Goal: Information Seeking & Learning: Check status

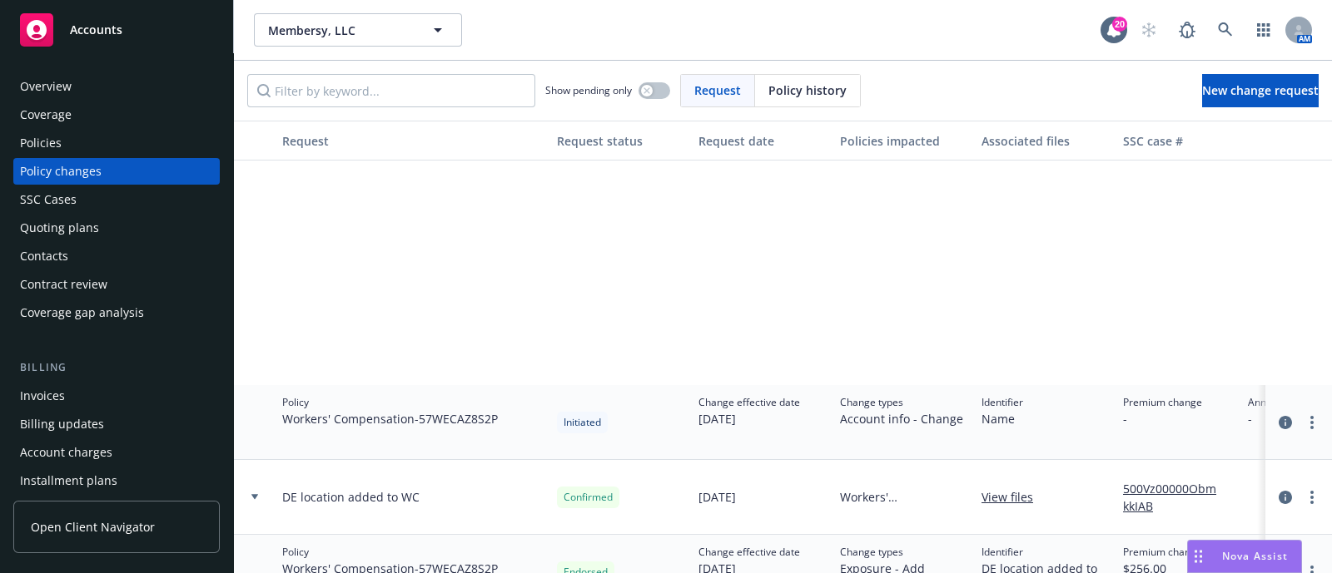
scroll to position [315, 603]
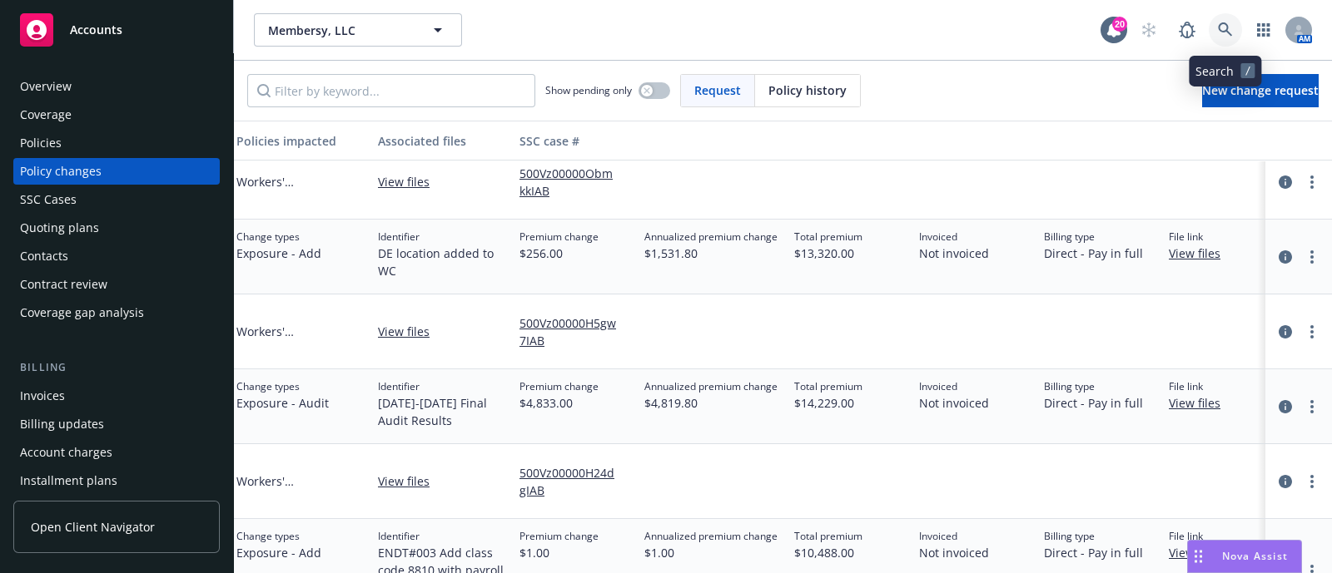
click at [1209, 27] on link at bounding box center [1224, 29] width 33 height 33
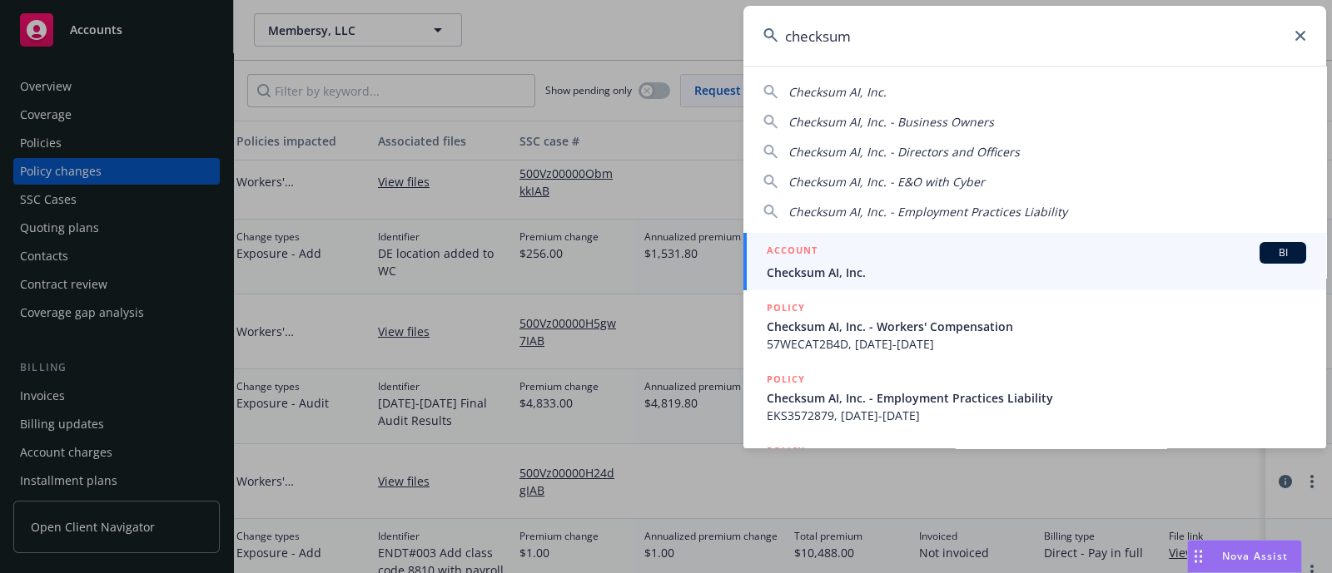
type input "checksum"
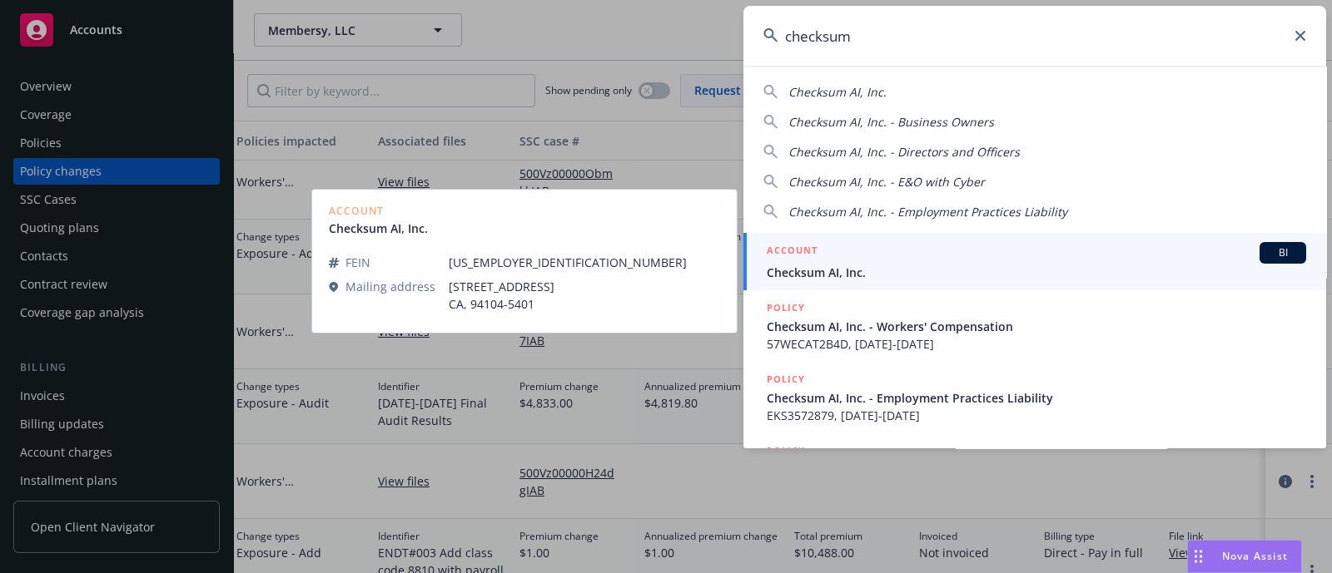
click at [791, 273] on span "Checksum AI, Inc." at bounding box center [1035, 272] width 539 height 17
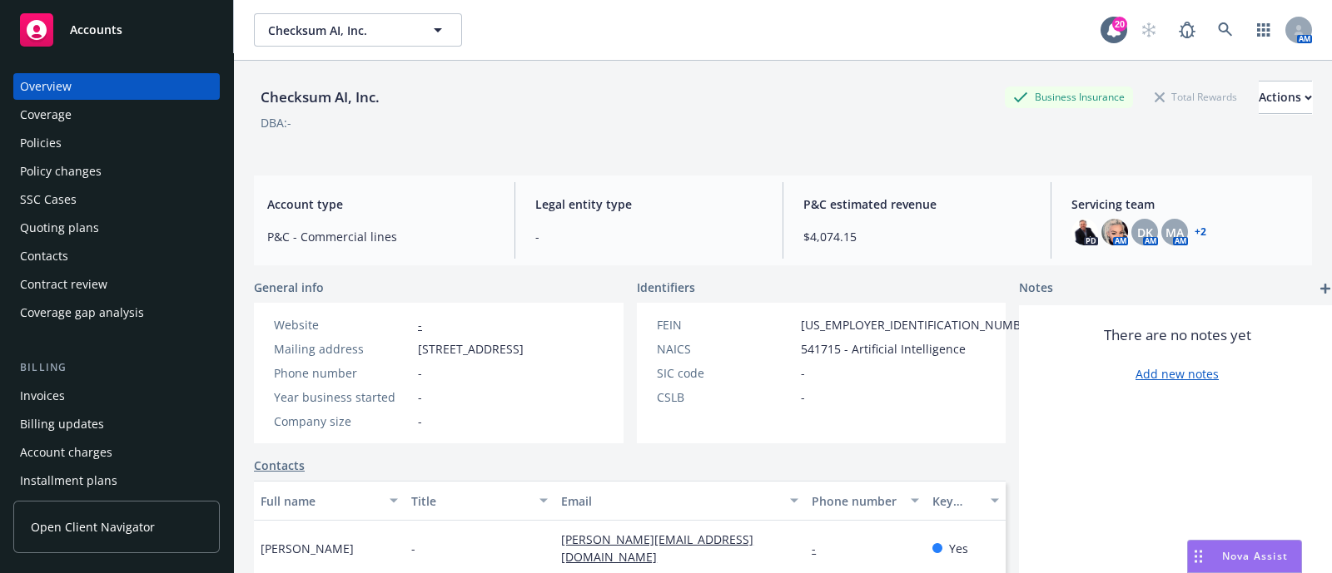
click at [120, 151] on div "Policies" at bounding box center [116, 143] width 193 height 27
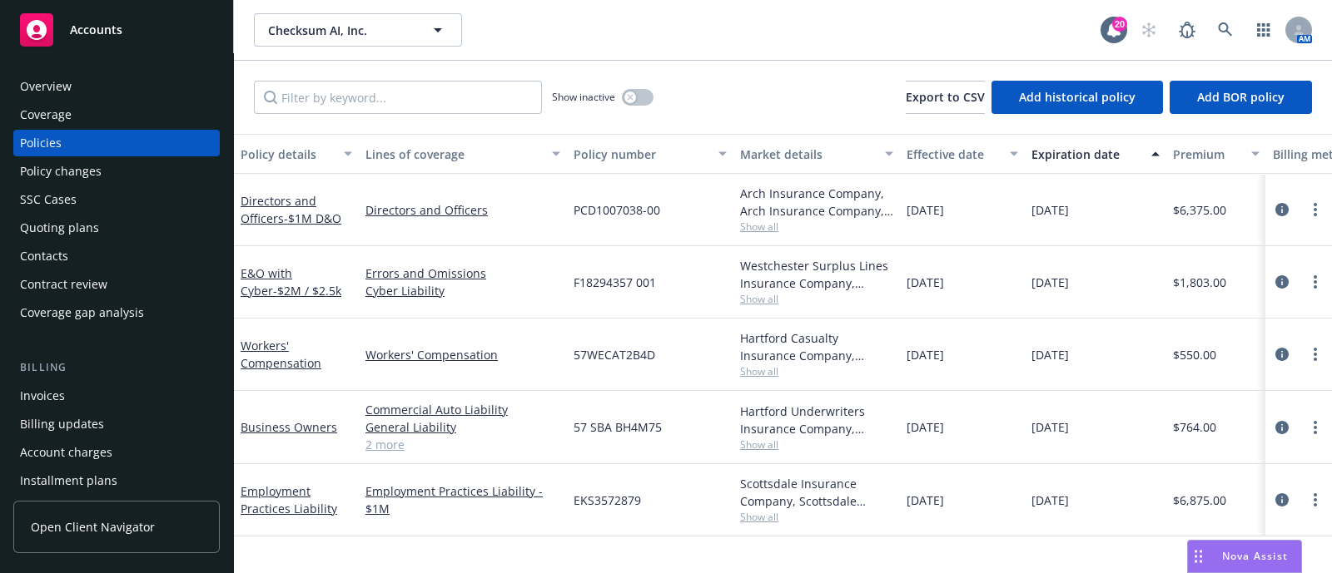
click at [95, 173] on div "Policy changes" at bounding box center [61, 171] width 82 height 27
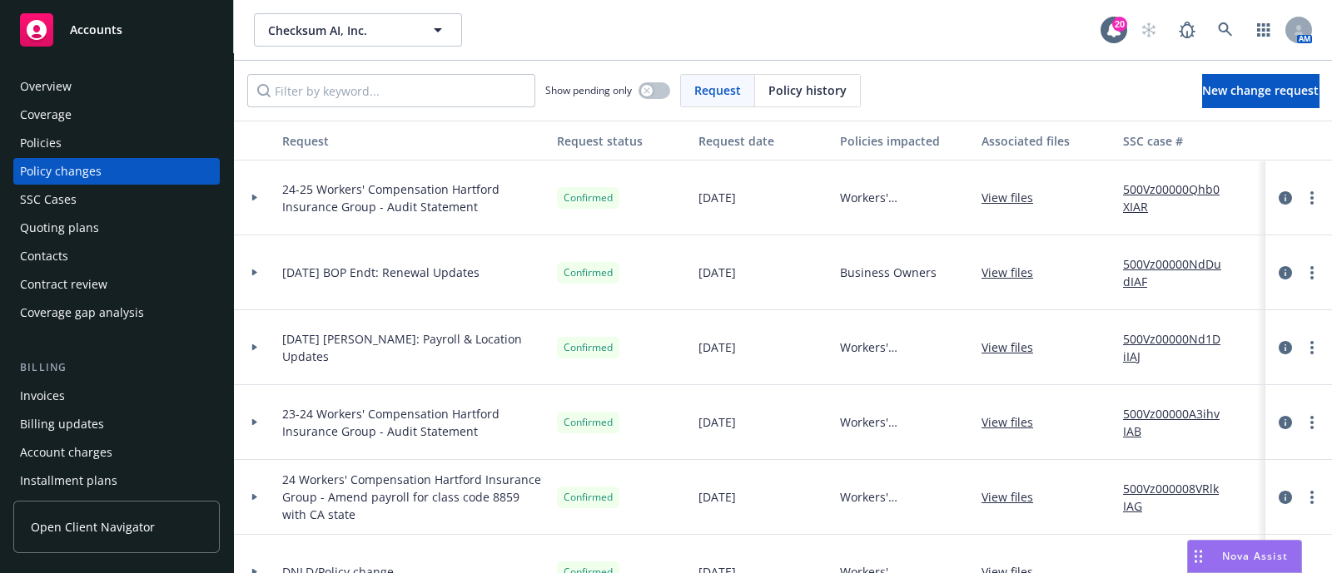
click at [250, 181] on div at bounding box center [255, 198] width 42 height 75
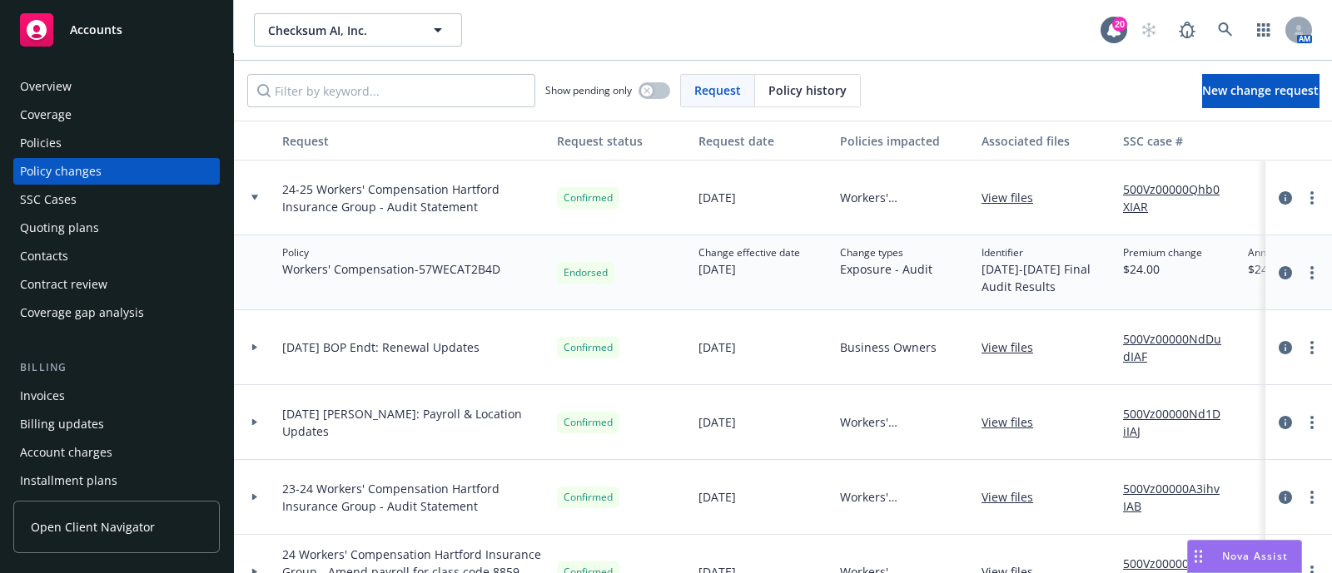
scroll to position [2, 0]
click at [1230, 32] on icon at bounding box center [1225, 29] width 15 height 15
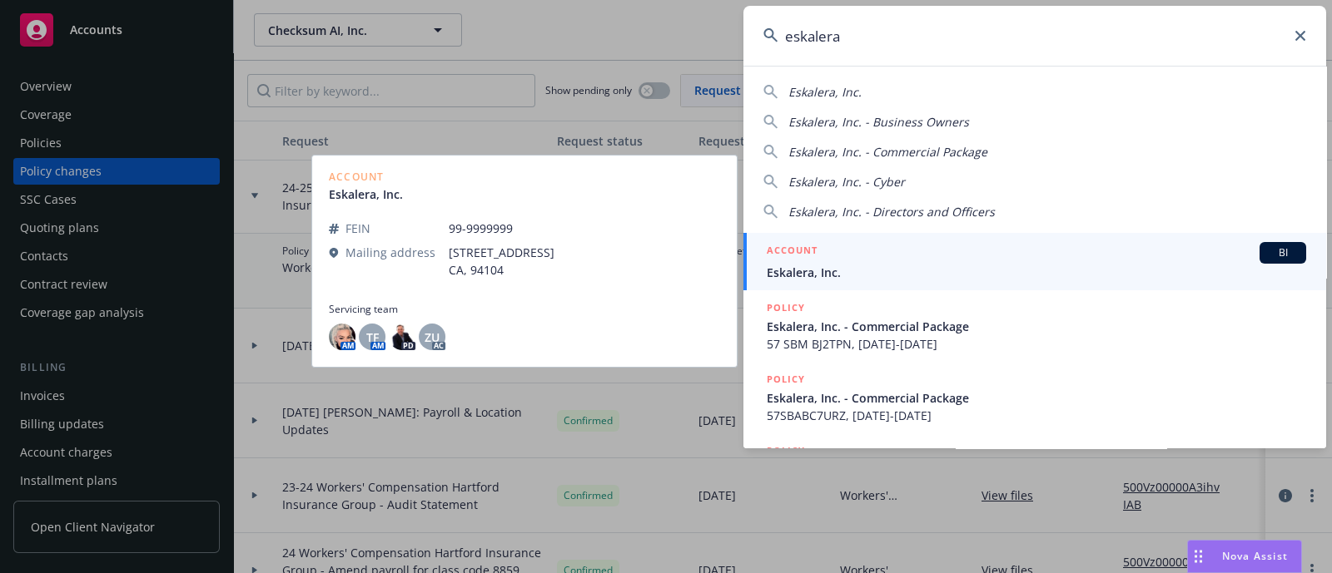
type input "eskalera"
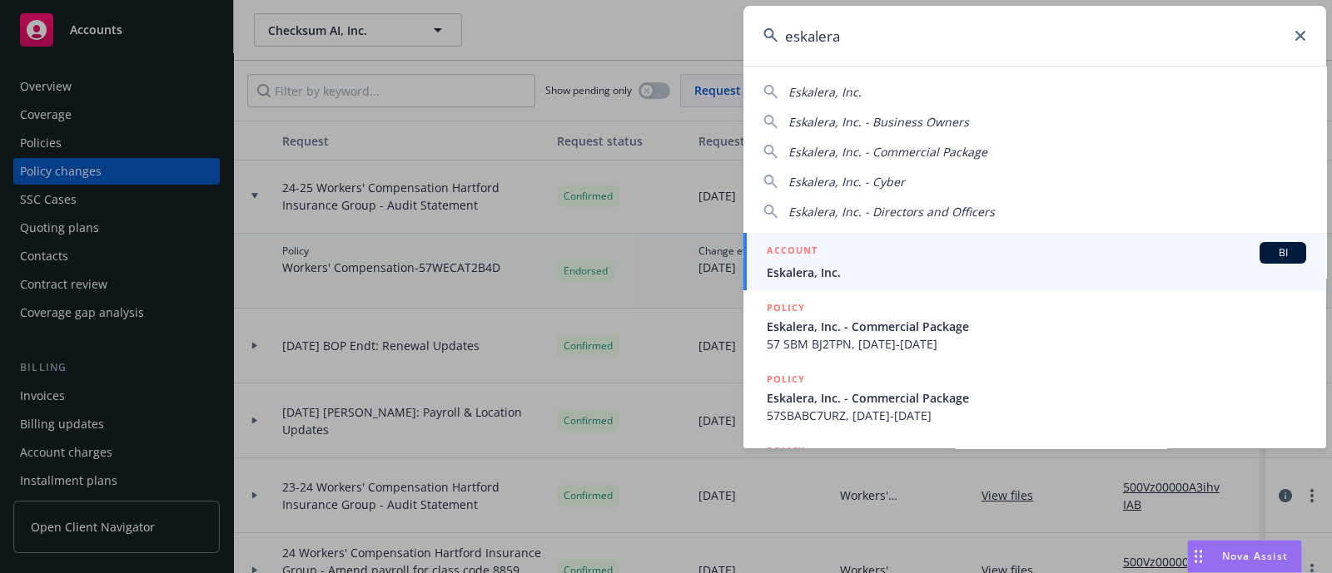
click at [885, 280] on link "ACCOUNT BI Eskalera, Inc." at bounding box center [1034, 261] width 583 height 57
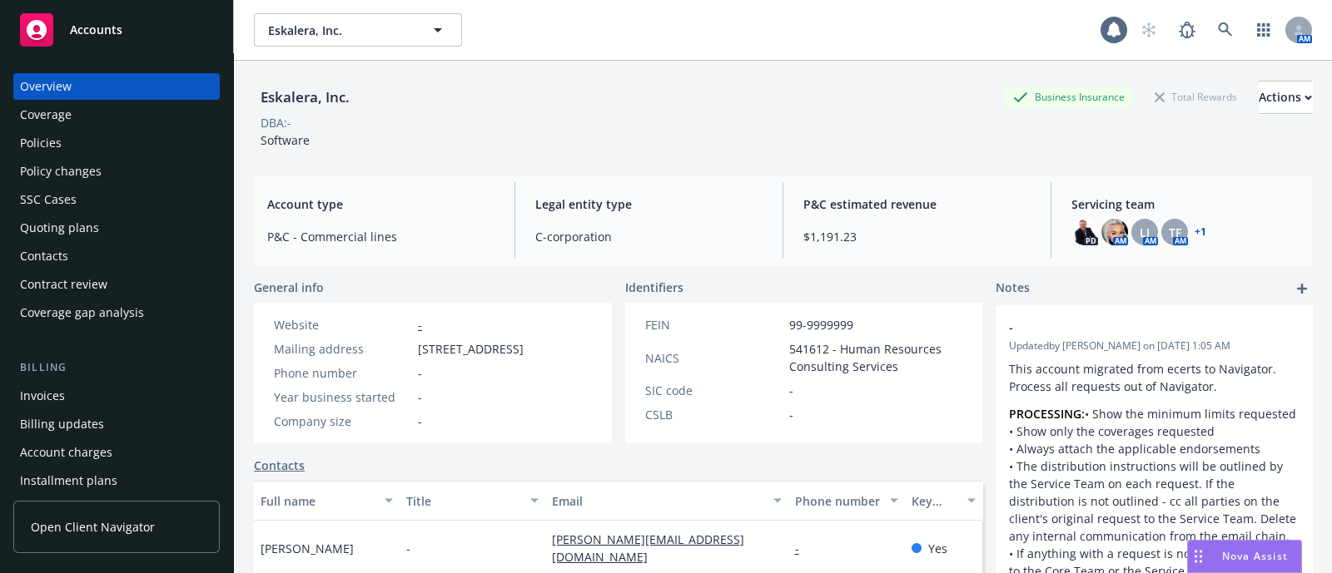
click at [87, 131] on div "Policies" at bounding box center [116, 143] width 193 height 27
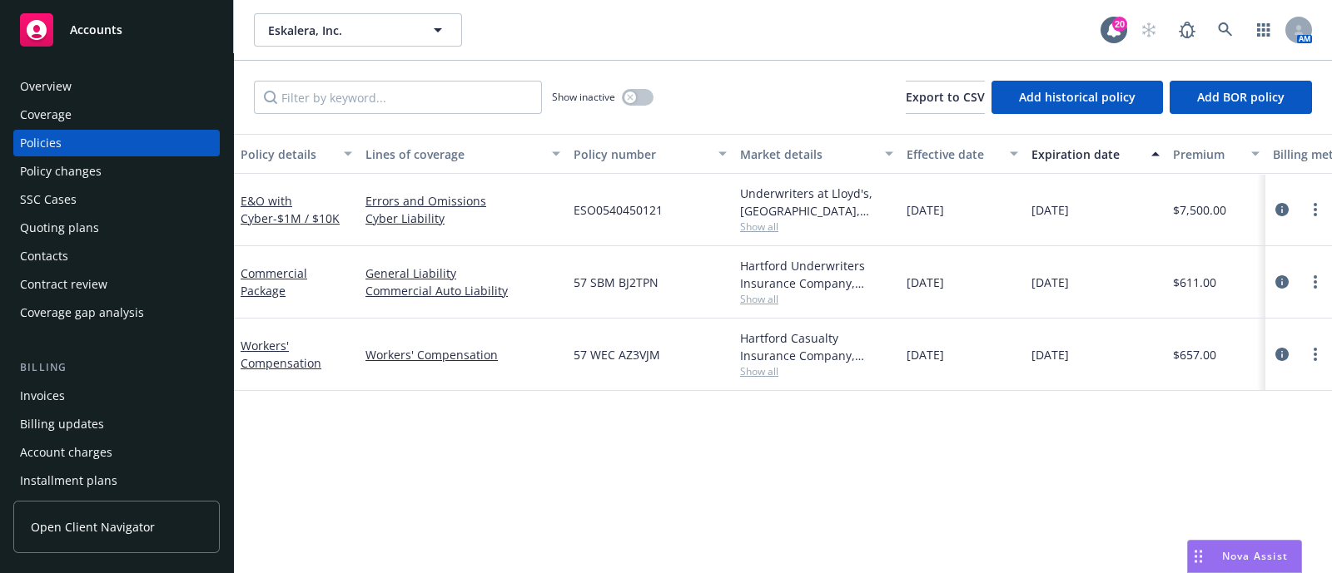
click at [79, 177] on div "Policy changes" at bounding box center [61, 171] width 82 height 27
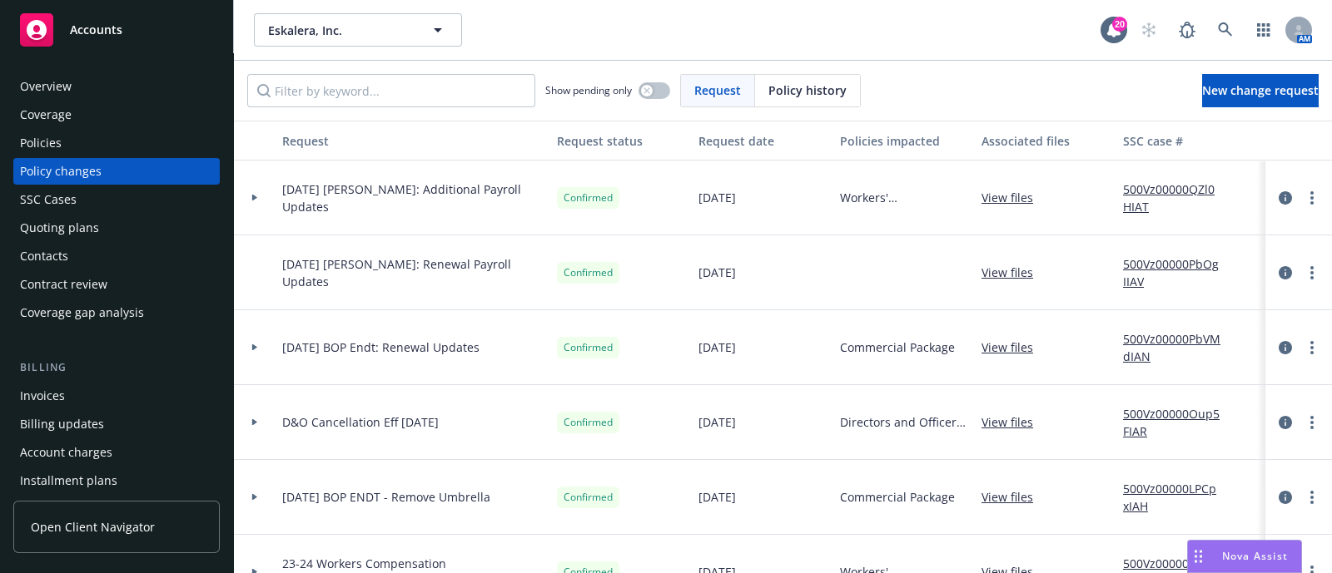
click at [250, 201] on div at bounding box center [255, 198] width 42 height 75
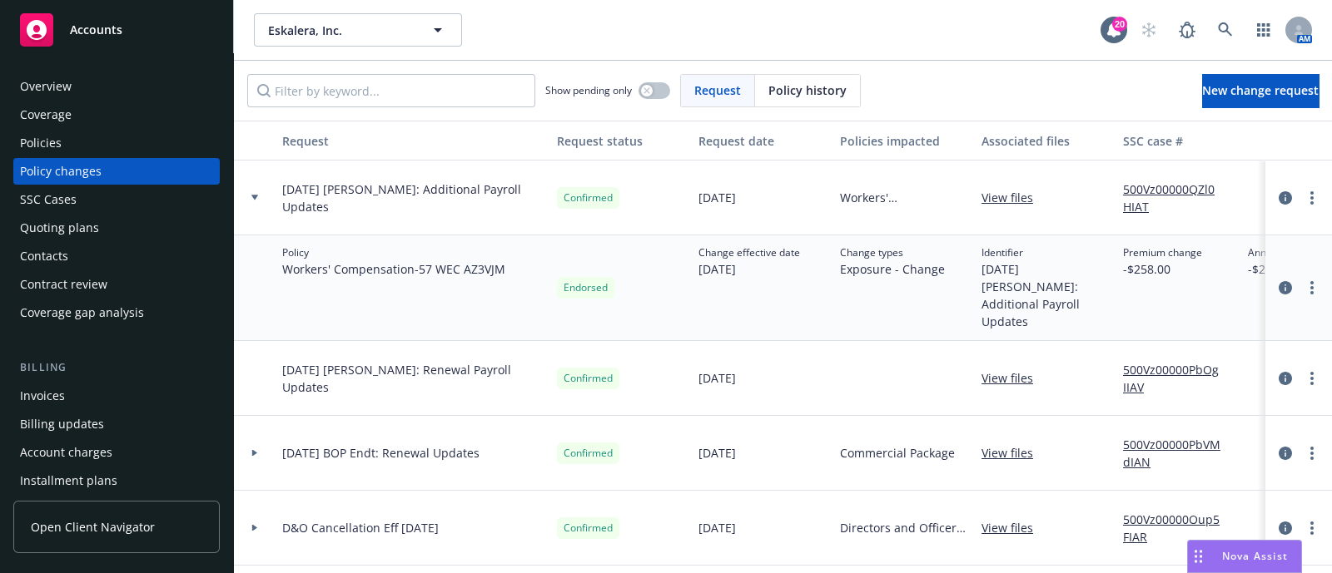
click at [253, 201] on div at bounding box center [255, 198] width 42 height 75
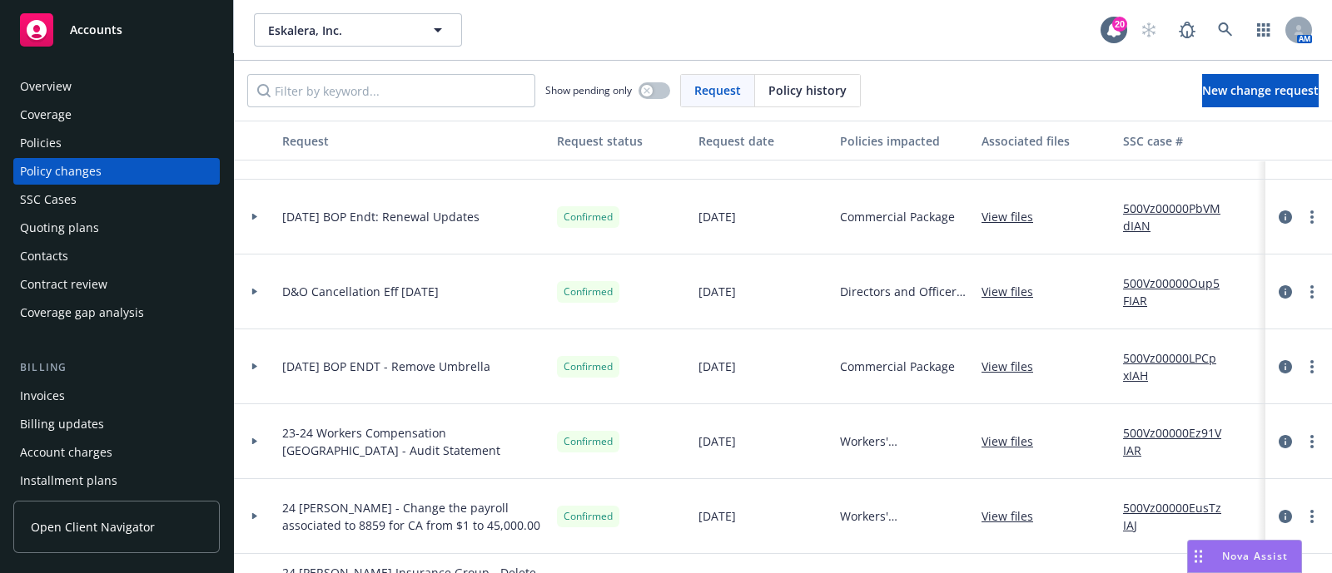
scroll to position [245, 0]
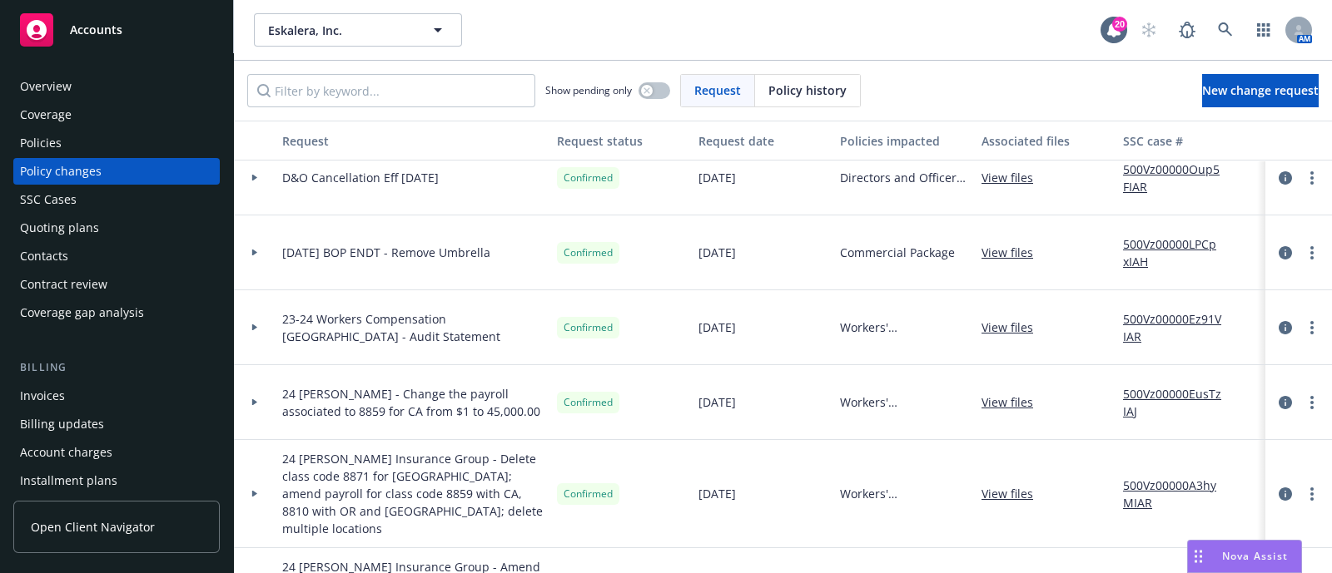
click at [256, 317] on div at bounding box center [255, 327] width 42 height 75
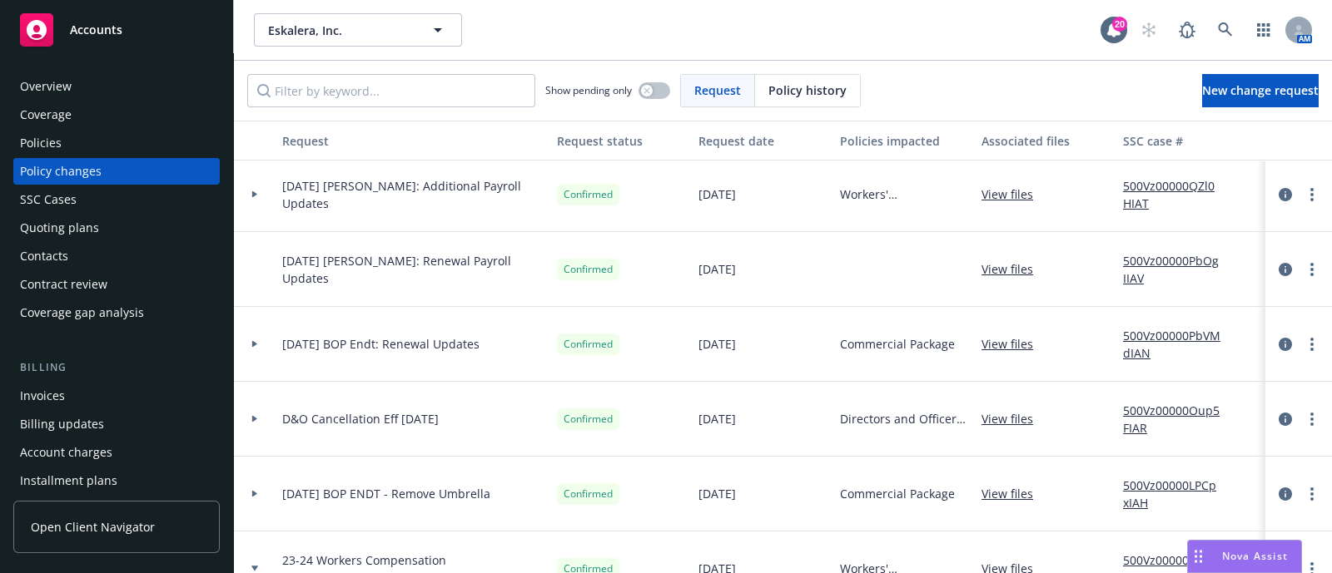
scroll to position [0, 0]
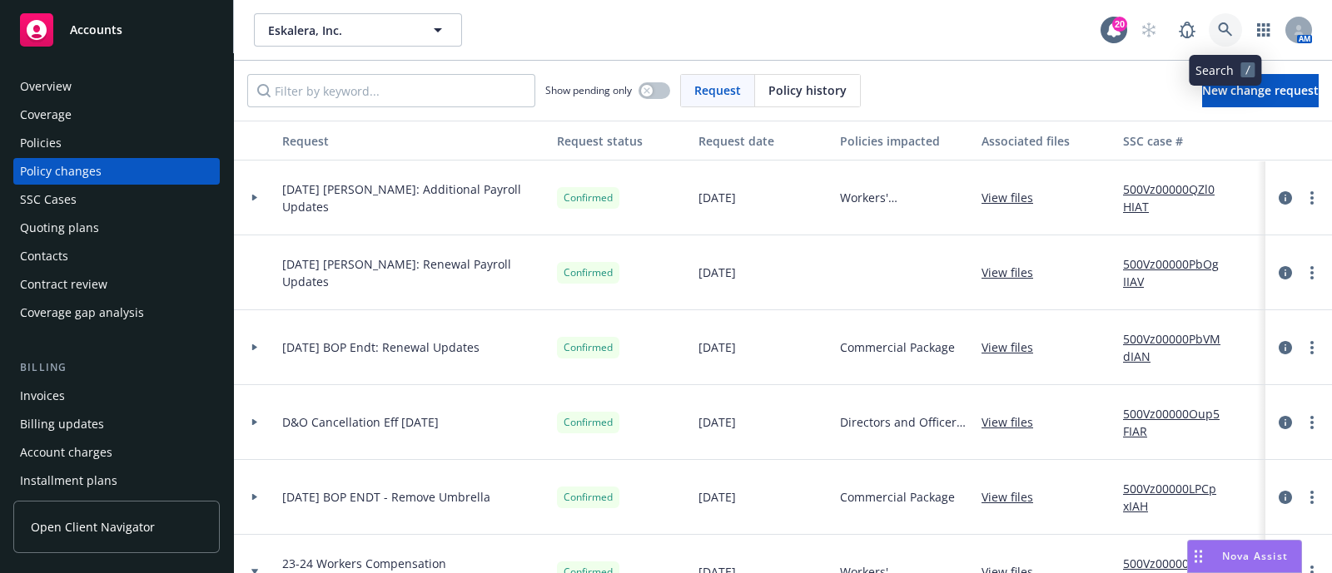
click at [1235, 19] on link at bounding box center [1224, 29] width 33 height 33
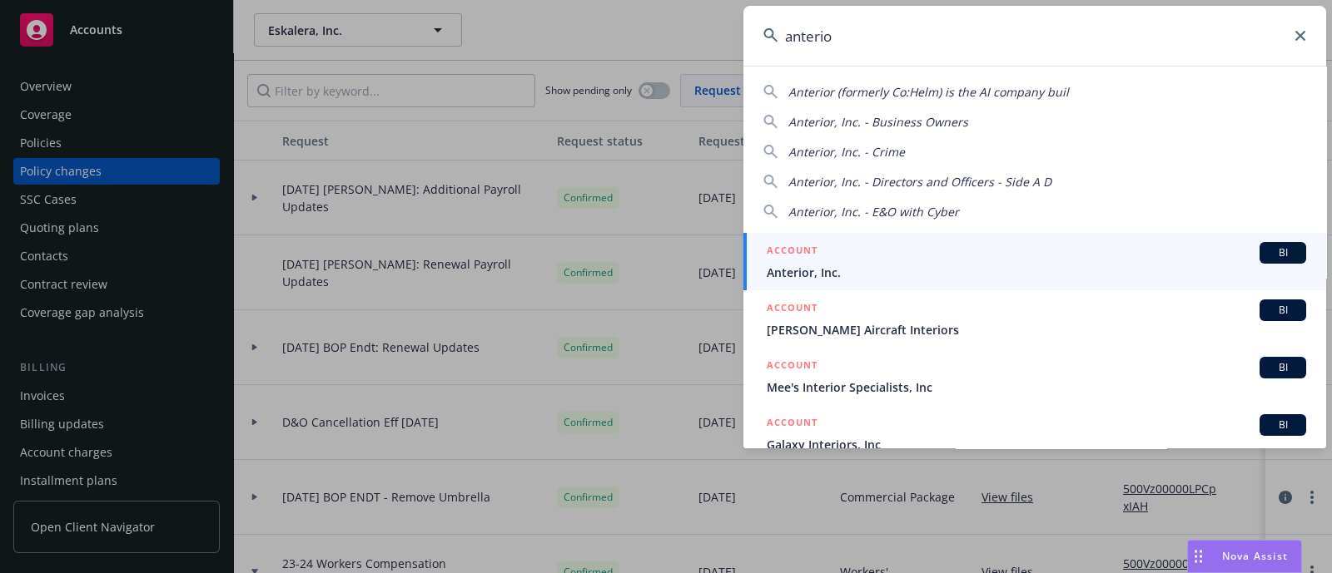
type input "anterio"
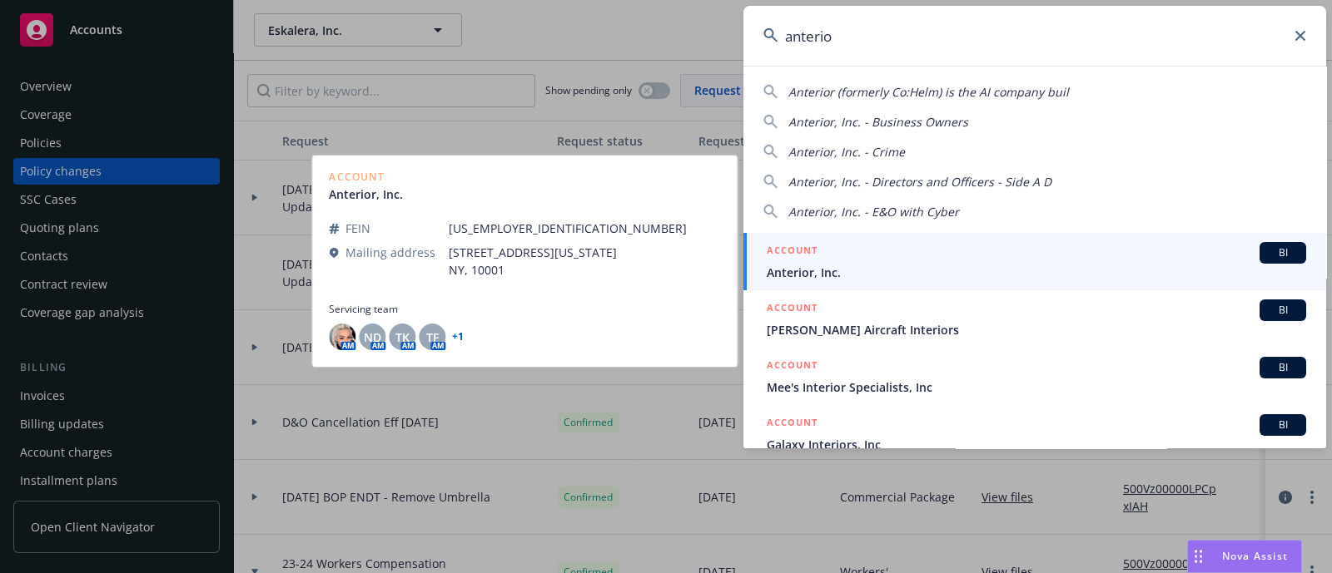
click at [807, 283] on link "ACCOUNT BI Anterior, Inc." at bounding box center [1034, 261] width 583 height 57
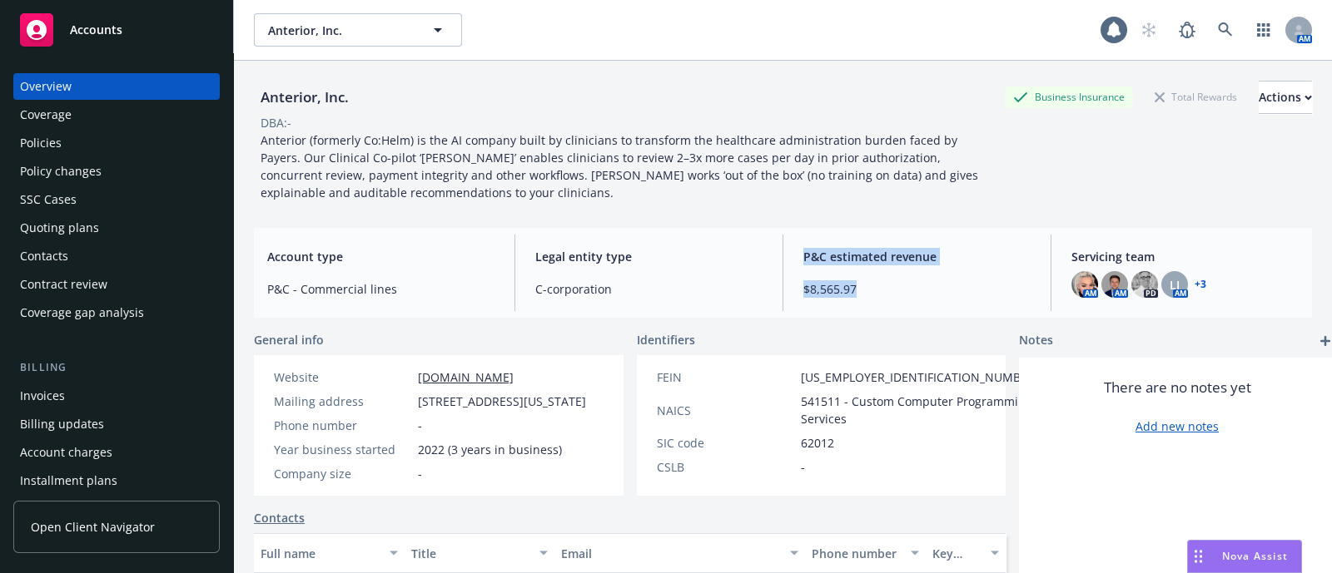
drag, startPoint x: 767, startPoint y: 295, endPoint x: 1089, endPoint y: 297, distance: 321.3
click at [1089, 297] on div "Account type P&C - Commercial lines Legal entity type C-corporation P&C estimat…" at bounding box center [783, 273] width 1058 height 90
click at [142, 131] on div "Policies" at bounding box center [116, 143] width 193 height 27
